Goal: Transaction & Acquisition: Obtain resource

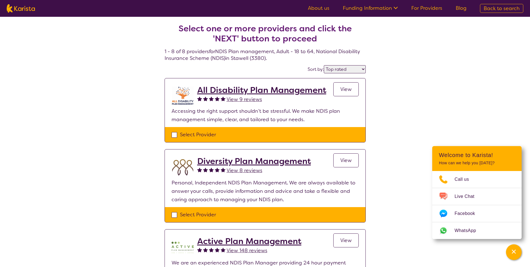
select select "by_score"
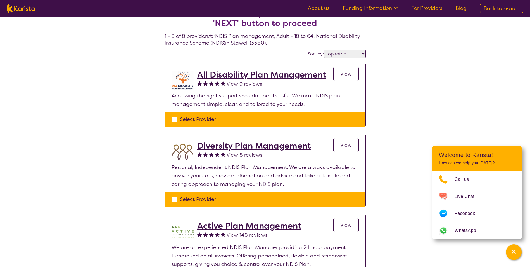
scroll to position [28, 0]
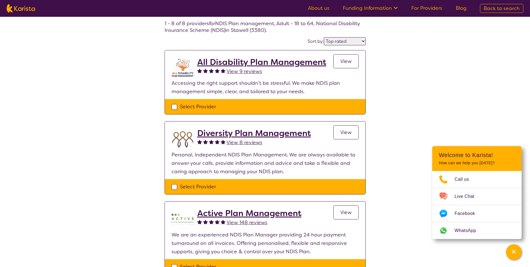
click at [345, 58] on span "View" at bounding box center [345, 61] width 11 height 7
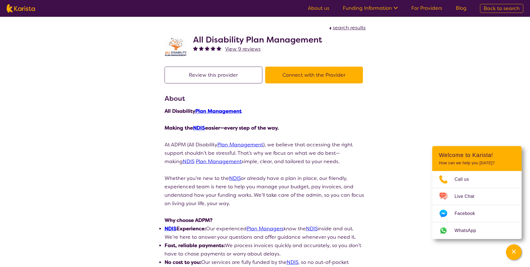
click at [315, 75] on button "Connect with the Provider" at bounding box center [314, 75] width 98 height 17
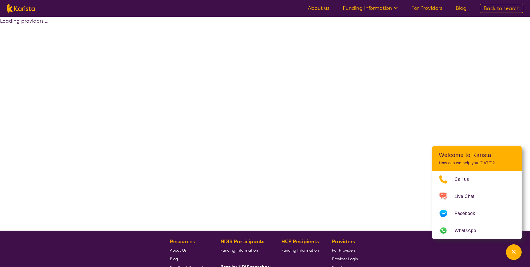
scroll to position [28, 0]
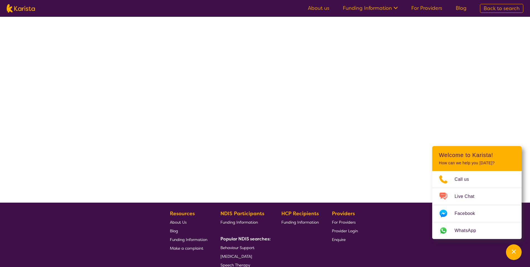
select select "by_score"
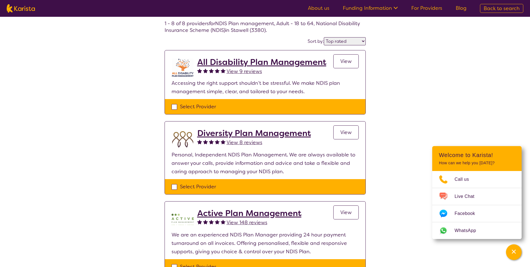
click at [173, 105] on div "Select Provider" at bounding box center [265, 106] width 187 height 8
checkbox input "true"
